Goal: Task Accomplishment & Management: Complete application form

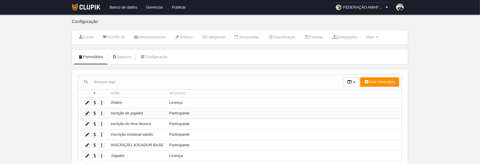
click at [87, 111] on icon at bounding box center [87, 114] width 6 height 6
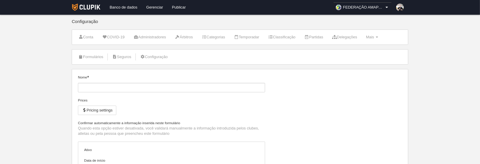
type input "Incrição do jogador"
checkbox input "true"
type input "[DATE]"
type input "00:00"
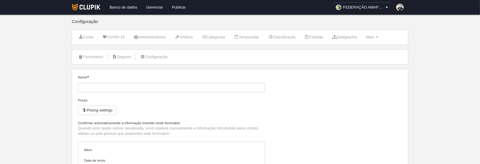
type input "[DATE]"
type input "23:55"
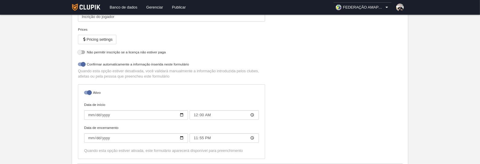
select select "selected"
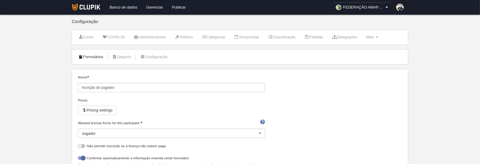
click at [88, 56] on link "Formulários" at bounding box center [91, 57] width 32 height 9
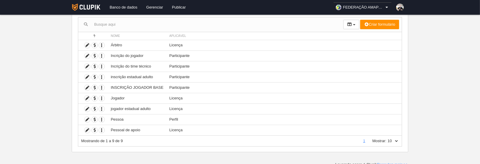
scroll to position [59, 0]
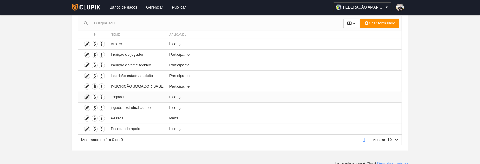
click at [85, 95] on icon at bounding box center [87, 98] width 6 height 6
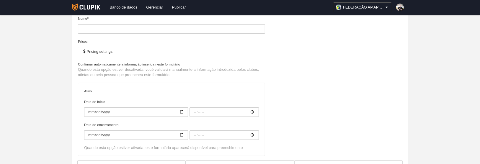
type input "Jogador"
checkbox input "true"
type input "[DATE]"
type input "00:00"
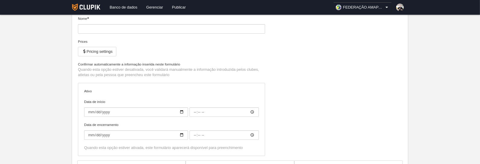
type input "[DATE]"
type input "23:55"
select select "selected"
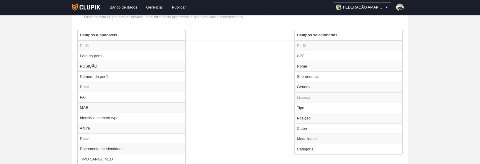
scroll to position [224, 0]
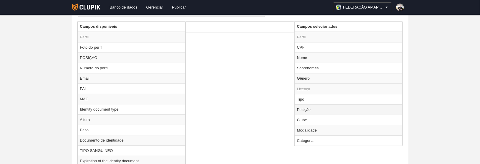
click at [301, 109] on td "Posição" at bounding box center [349, 110] width 108 height 10
radio input "true"
select select
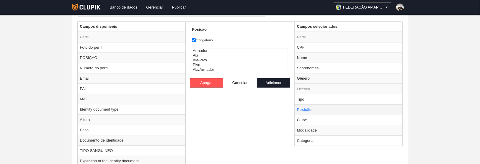
click at [301, 109] on td "Posição" at bounding box center [349, 110] width 108 height 10
click at [237, 83] on button "Cancelar" at bounding box center [240, 82] width 34 height 9
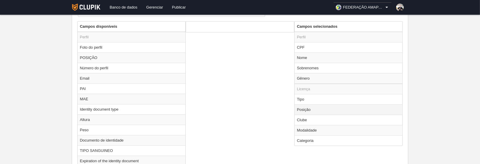
click at [305, 109] on td "Posição" at bounding box center [349, 110] width 108 height 10
radio input "true"
select select
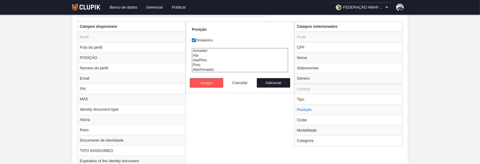
click at [243, 81] on button "Cancelar" at bounding box center [240, 82] width 34 height 9
radio input "false"
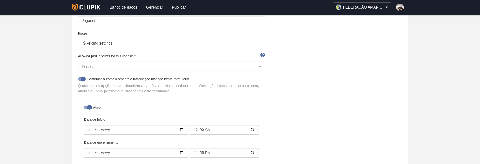
scroll to position [0, 0]
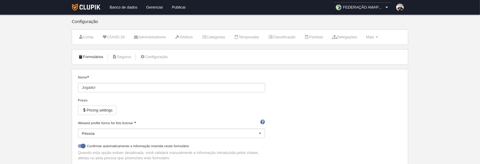
click at [91, 54] on link "Formulários" at bounding box center [91, 57] width 32 height 9
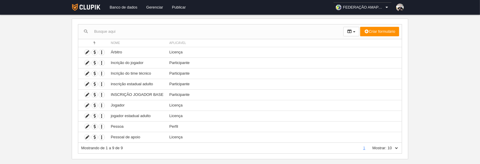
scroll to position [59, 0]
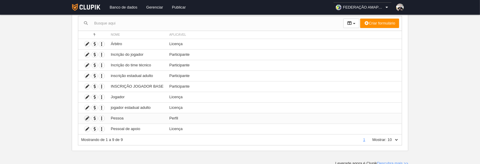
click at [86, 116] on icon at bounding box center [87, 119] width 6 height 6
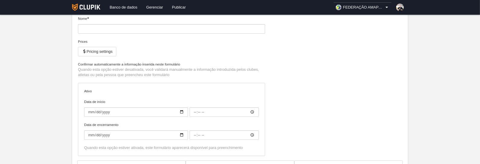
type input "Pessoa"
checkbox input "true"
type input "2025-04-07"
type input "00:00"
type input "2025-08-21"
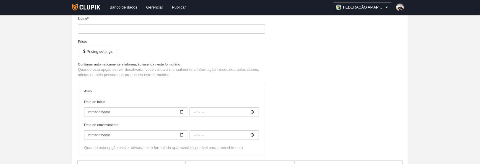
type input "23:55"
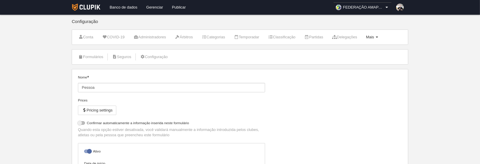
click at [374, 36] on span "Mais" at bounding box center [370, 37] width 8 height 4
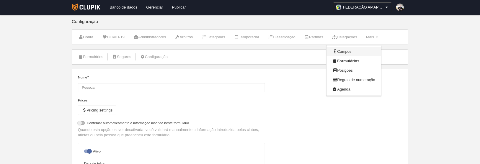
click at [358, 52] on link "Campos" at bounding box center [354, 51] width 55 height 9
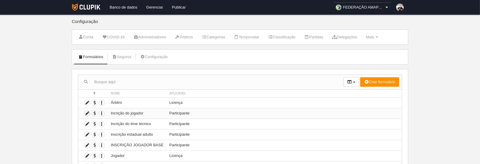
click at [86, 114] on icon at bounding box center [87, 114] width 6 height 6
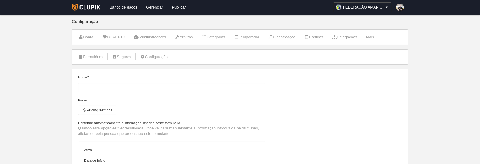
type input "Incrição do jogador"
checkbox input "true"
type input "[DATE]"
type input "00:00"
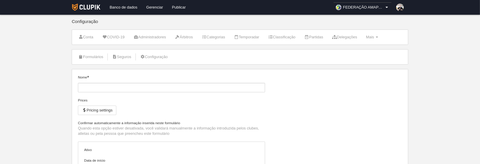
type input "[DATE]"
type input "23:55"
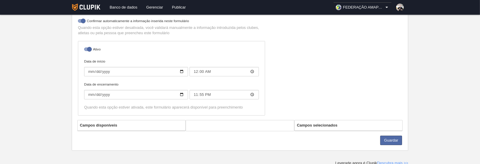
select select "selected"
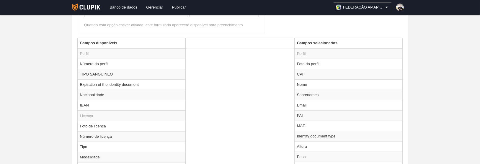
scroll to position [208, 0]
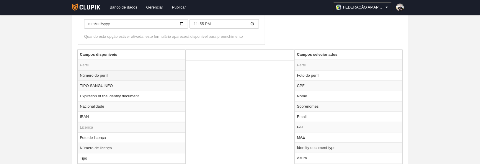
click at [111, 73] on td "Número do perfil" at bounding box center [132, 75] width 108 height 10
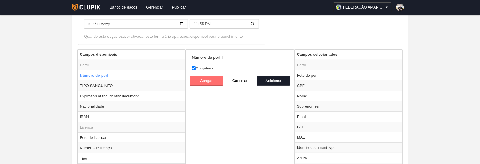
click at [204, 79] on button "Apagar" at bounding box center [207, 80] width 34 height 9
radio input "false"
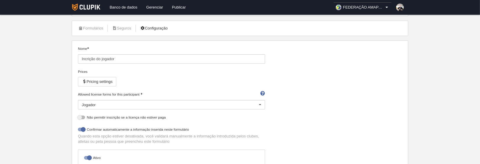
scroll to position [0, 0]
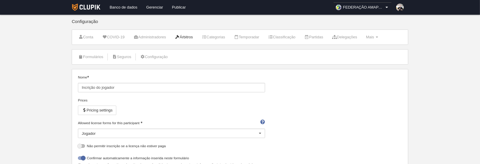
click at [187, 37] on link "Árbitros" at bounding box center [184, 37] width 25 height 9
